Goal: Task Accomplishment & Management: Use online tool/utility

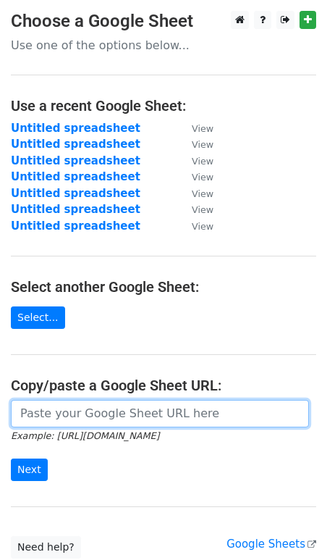
click at [91, 409] on input "url" at bounding box center [160, 414] width 298 height 28
paste input "[URL][DOMAIN_NAME]"
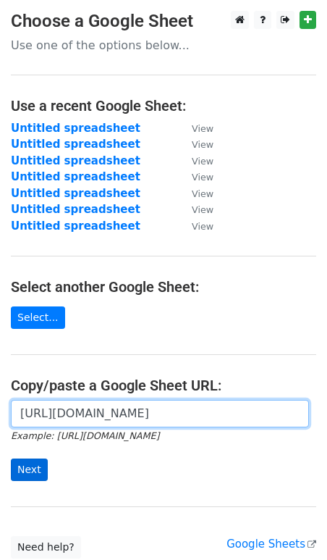
scroll to position [0, 322]
type input "[URL][DOMAIN_NAME]"
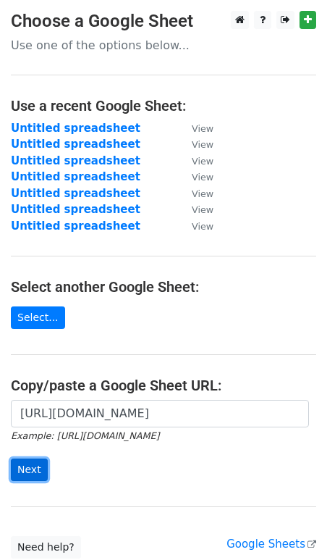
click at [26, 463] on input "Next" at bounding box center [29, 469] width 37 height 22
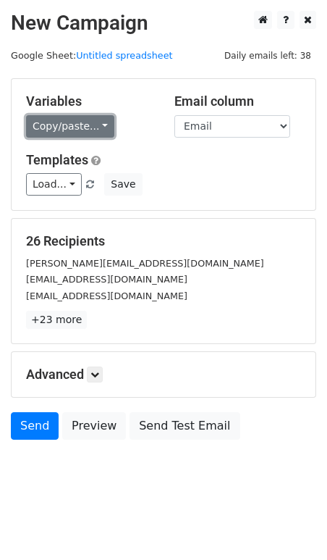
click at [63, 130] on link "Copy/paste..." at bounding box center [70, 126] width 88 height 22
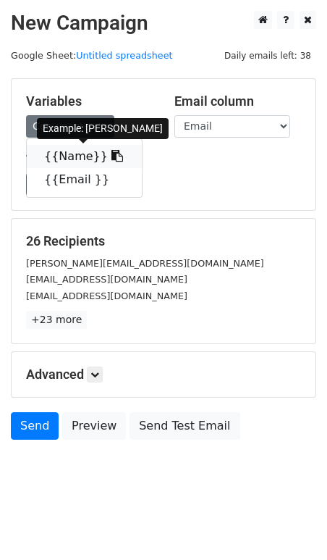
click at [64, 156] on link "{{Name}}" at bounding box center [84, 156] width 115 height 23
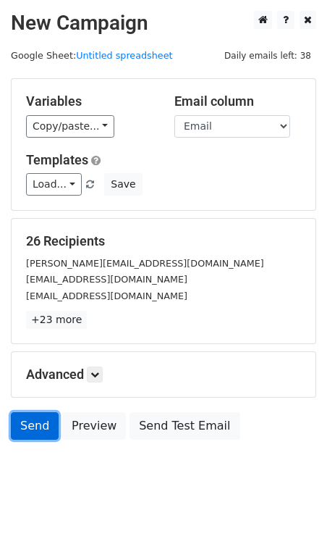
click at [29, 422] on link "Send" at bounding box center [35, 426] width 48 height 28
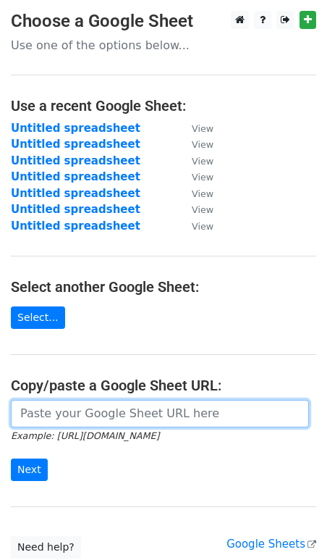
click at [75, 411] on input "url" at bounding box center [160, 414] width 298 height 28
paste input "https://docs.google.com/spreadsheets/d/1MYVN7eA76z6KQYS-uXUhVGErQ_Qg29dtl3J1plx…"
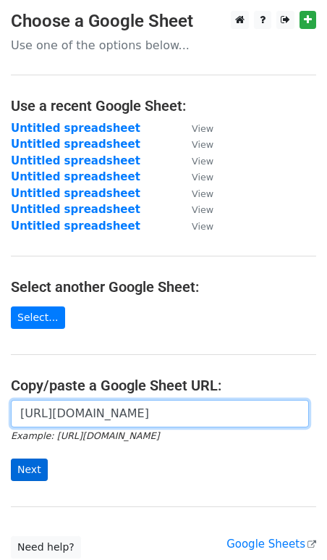
type input "[URL][DOMAIN_NAME]"
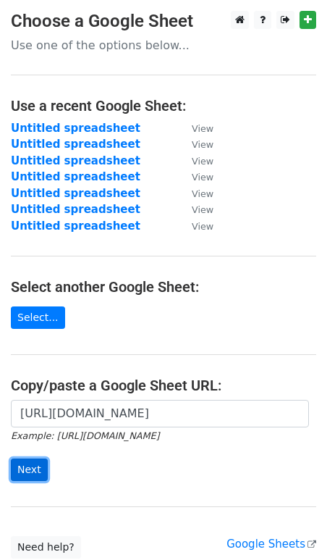
click at [20, 469] on input "Next" at bounding box center [29, 469] width 37 height 22
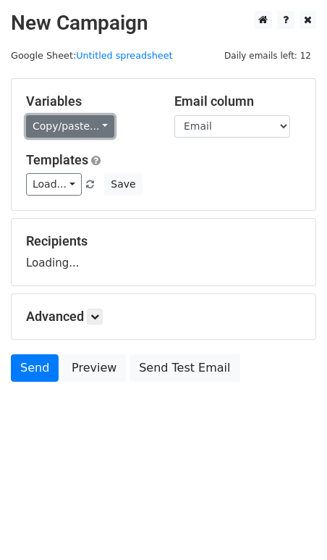
click at [64, 124] on link "Copy/paste..." at bounding box center [70, 126] width 88 height 22
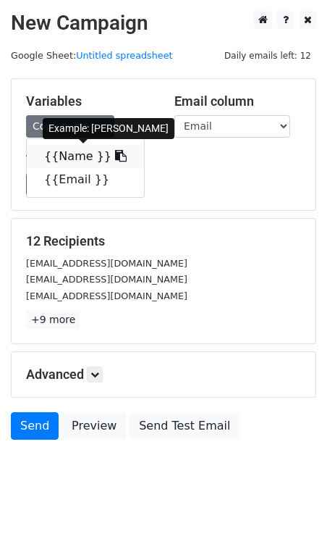
click at [74, 151] on link "{{Name }}" at bounding box center [85, 156] width 117 height 23
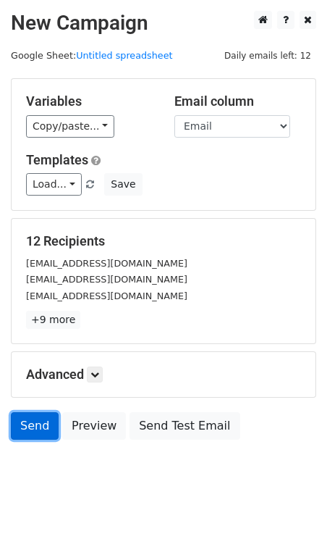
click at [46, 424] on link "Send" at bounding box center [35, 426] width 48 height 28
